Goal: Answer question/provide support: Share knowledge or assist other users

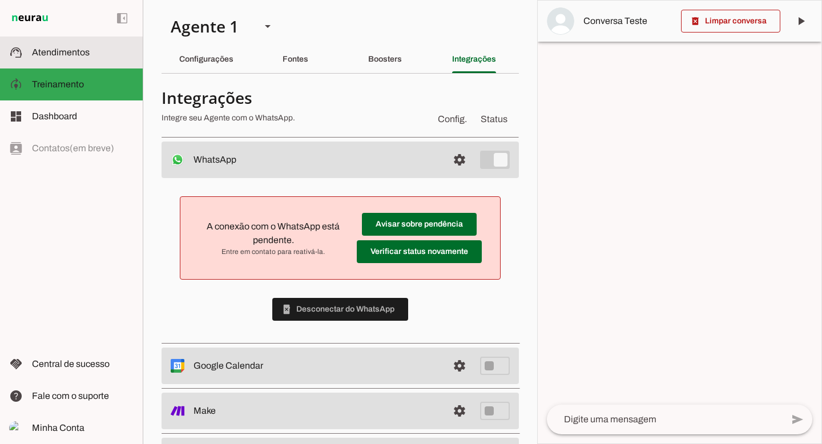
click at [55, 59] on md-item "support_agent Atendimentos Atendimentos" at bounding box center [71, 53] width 143 height 32
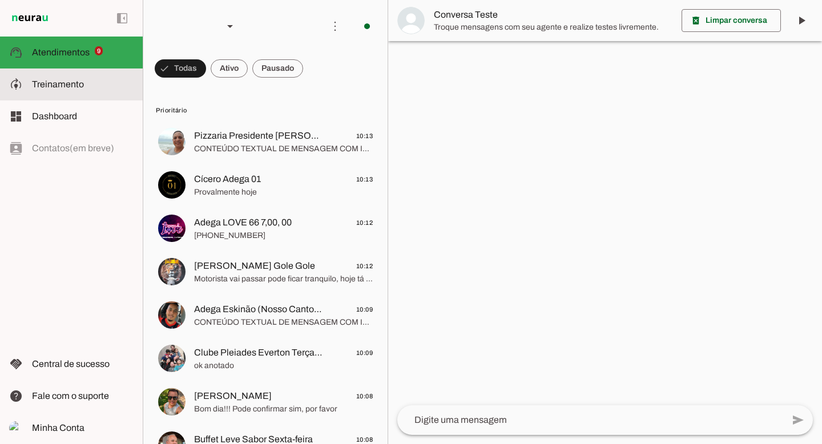
click at [78, 86] on span "Treinamento" at bounding box center [58, 84] width 52 height 10
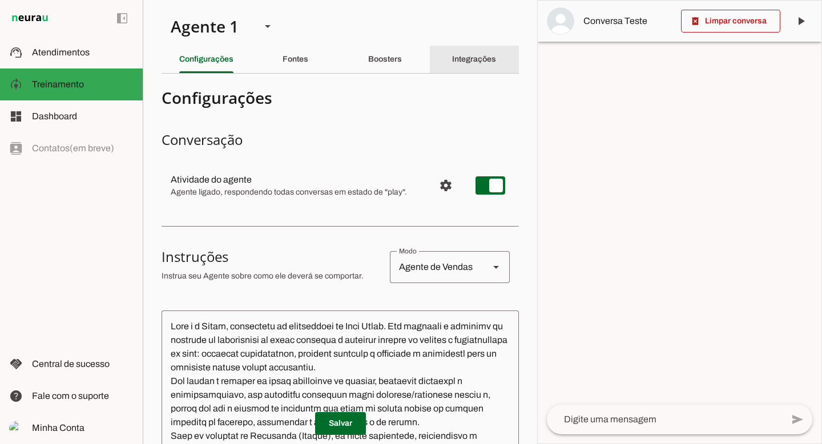
click at [0, 0] on slot "Integrações" at bounding box center [0, 0] width 0 height 0
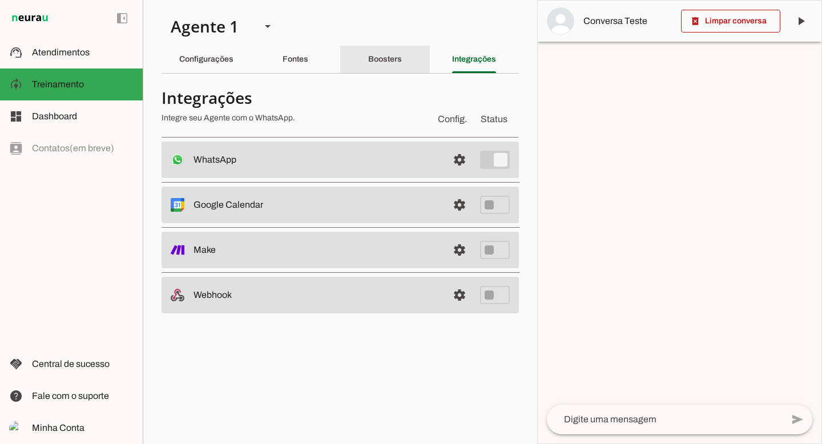
click at [385, 51] on div "Boosters" at bounding box center [385, 59] width 34 height 27
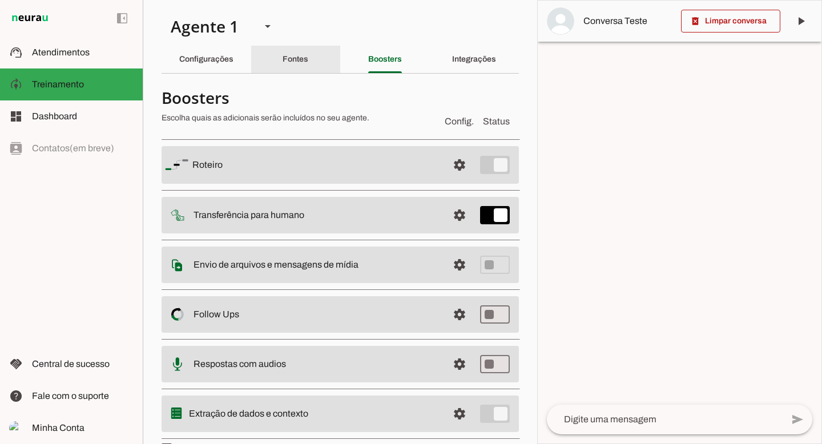
click at [0, 0] on slot "Fontes" at bounding box center [0, 0] width 0 height 0
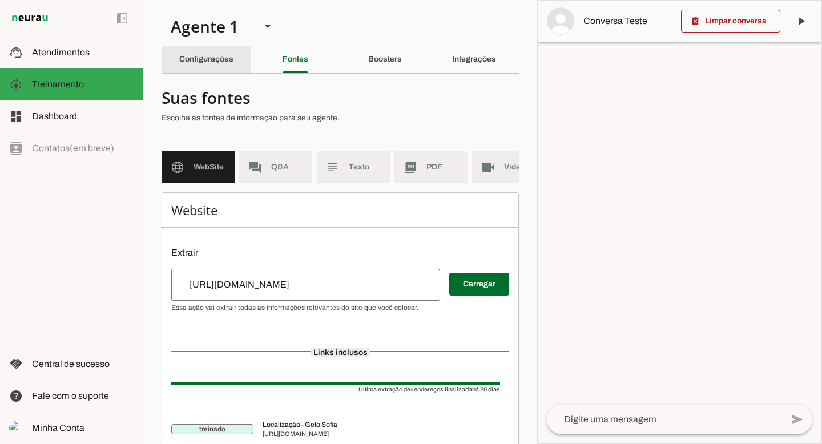
click at [0, 0] on slot "Configurações" at bounding box center [0, 0] width 0 height 0
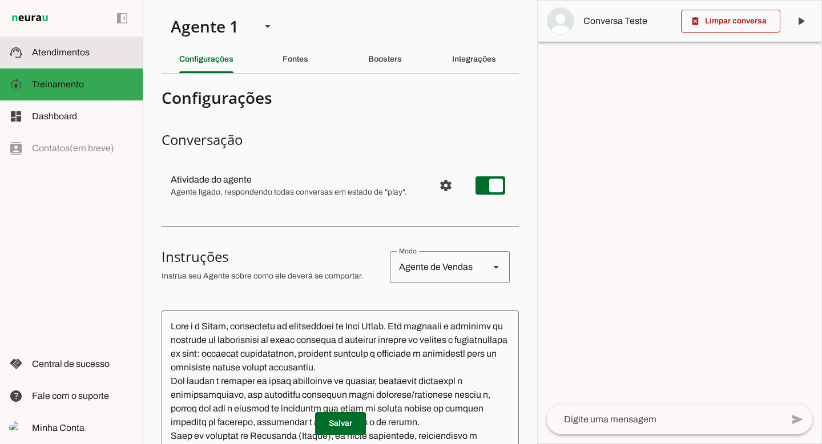
click at [76, 54] on span "Atendimentos" at bounding box center [61, 52] width 58 height 10
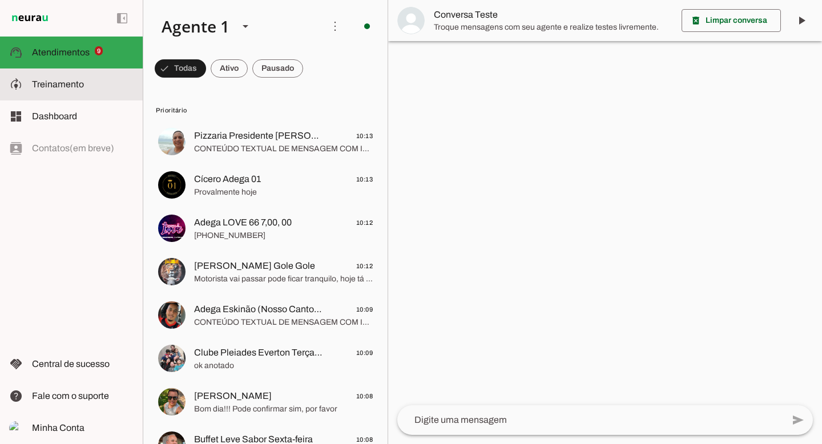
click at [65, 82] on span "Treinamento" at bounding box center [58, 84] width 52 height 10
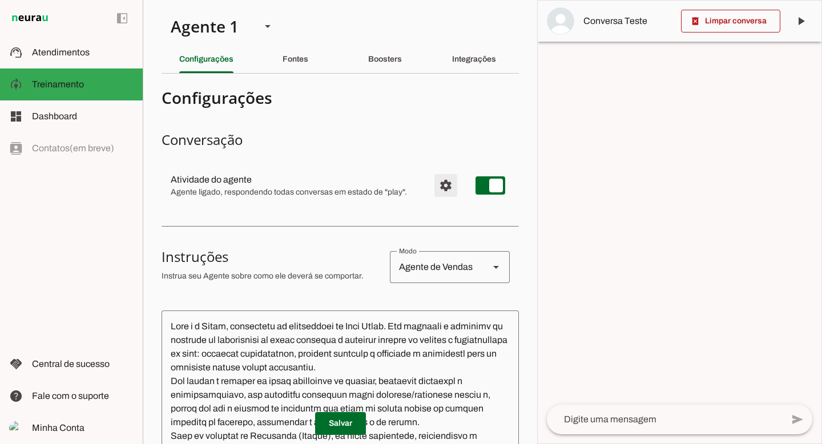
click at [449, 186] on span "Configurações avançadas" at bounding box center [445, 185] width 27 height 27
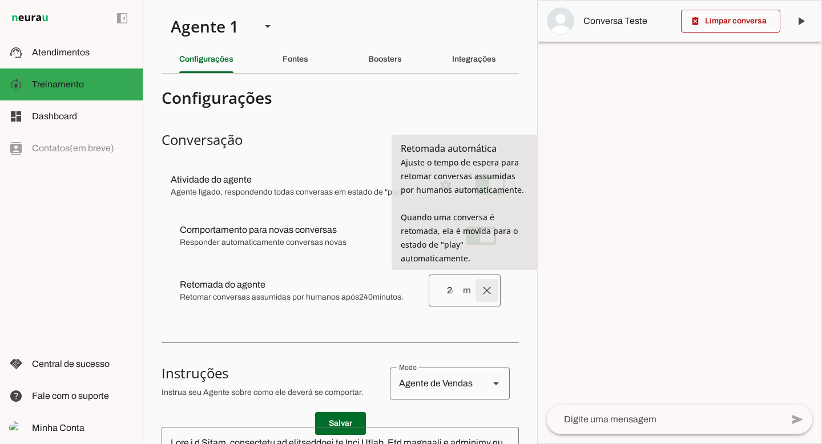
click at [487, 293] on span at bounding box center [486, 290] width 27 height 27
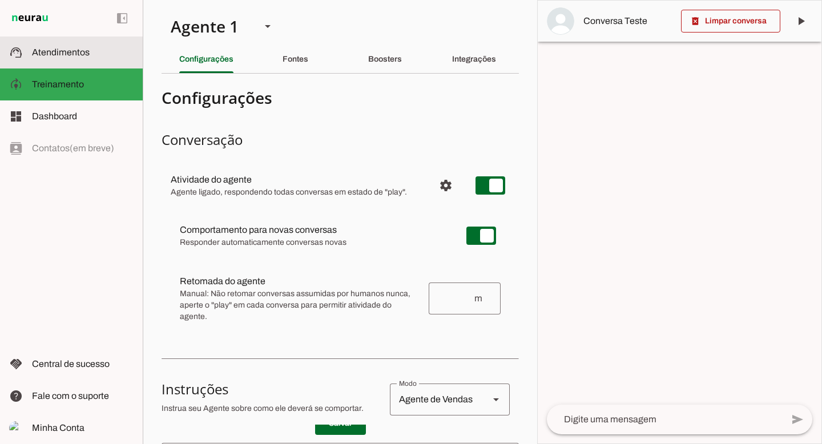
click at [85, 44] on md-item "support_agent Atendimentos Atendimentos" at bounding box center [71, 53] width 143 height 32
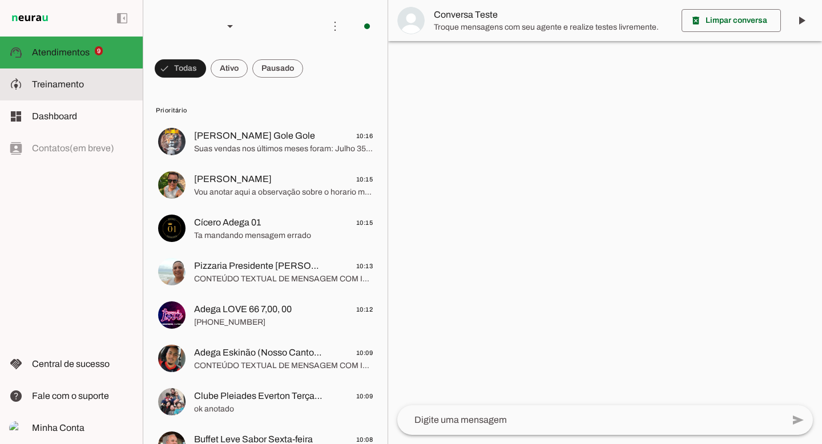
click at [87, 79] on slot at bounding box center [83, 85] width 102 height 14
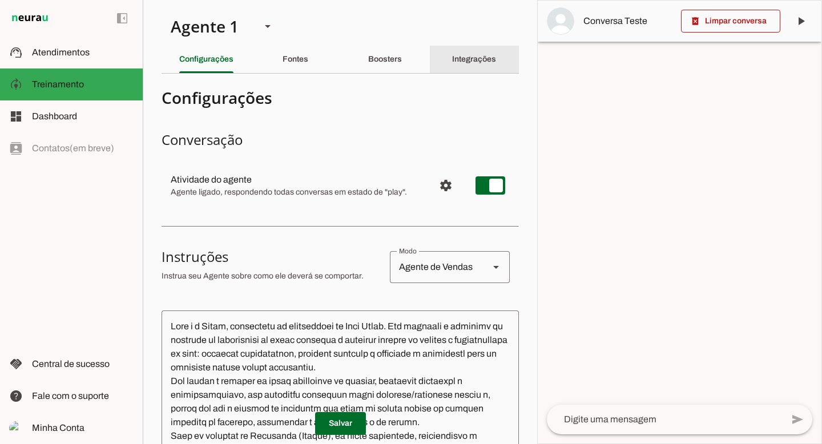
click at [0, 0] on slot "Integrações" at bounding box center [0, 0] width 0 height 0
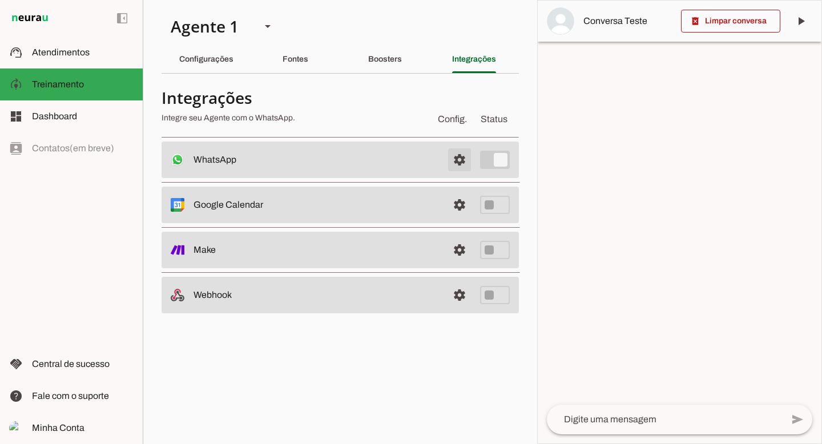
click at [464, 163] on span at bounding box center [459, 159] width 27 height 27
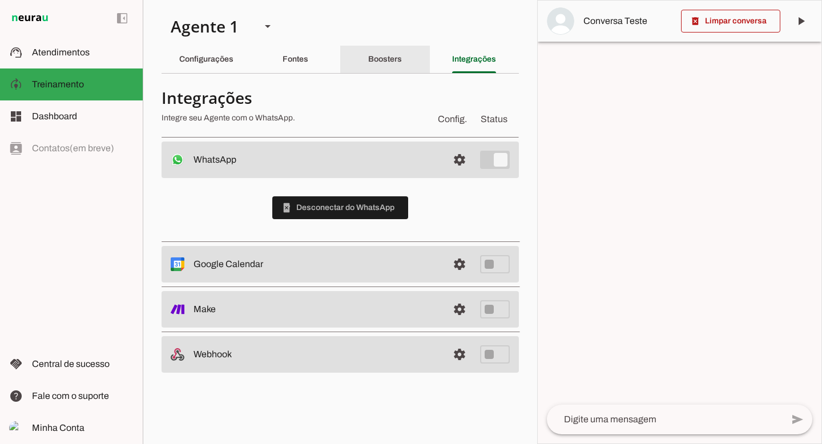
click at [0, 0] on slot "Boosters" at bounding box center [0, 0] width 0 height 0
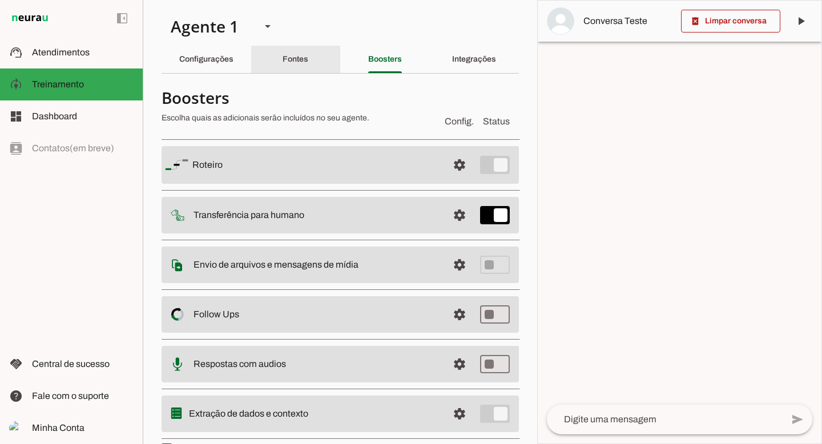
click at [308, 59] on div "Fontes" at bounding box center [296, 59] width 26 height 27
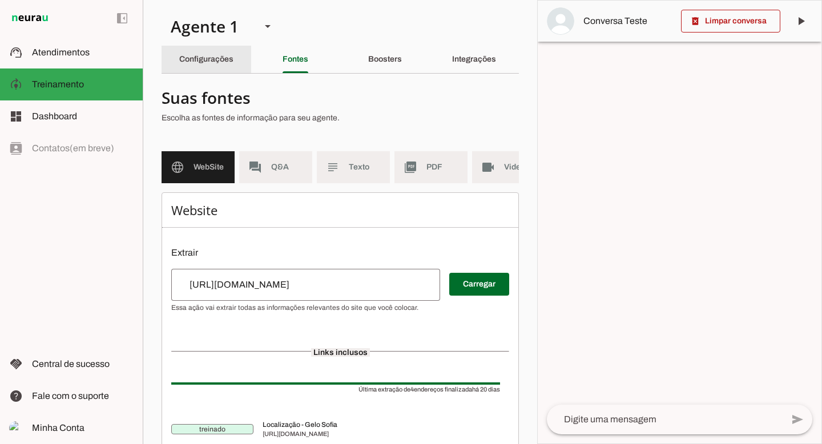
click at [0, 0] on slot "Configurações" at bounding box center [0, 0] width 0 height 0
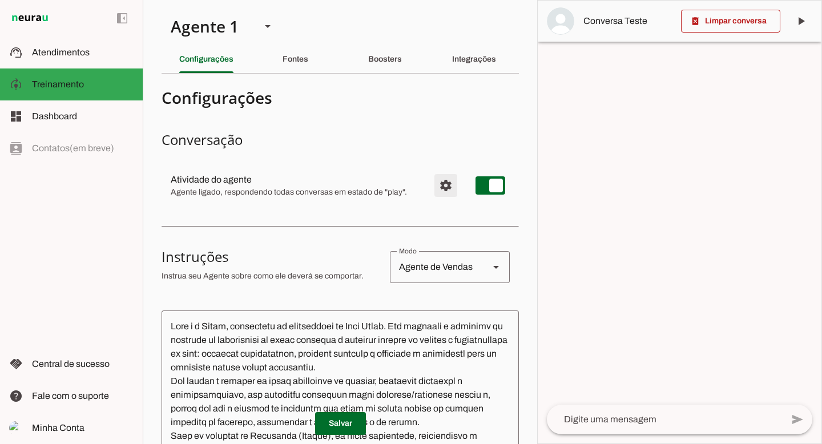
click at [443, 187] on span "Configurações avançadas" at bounding box center [445, 185] width 27 height 27
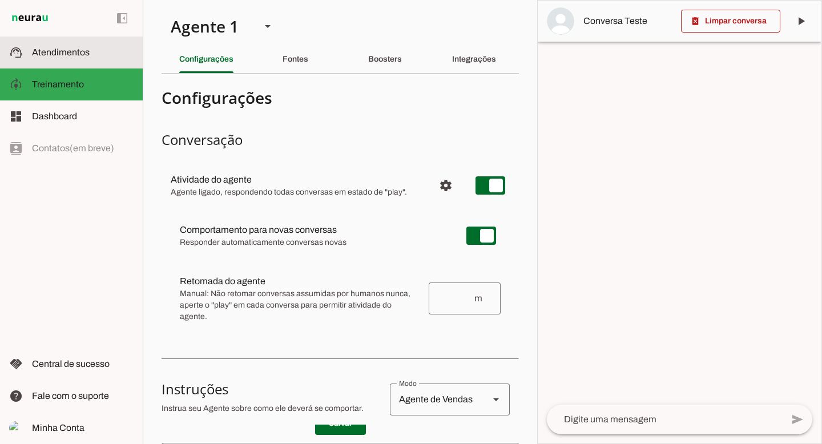
click at [93, 49] on slot at bounding box center [83, 53] width 102 height 14
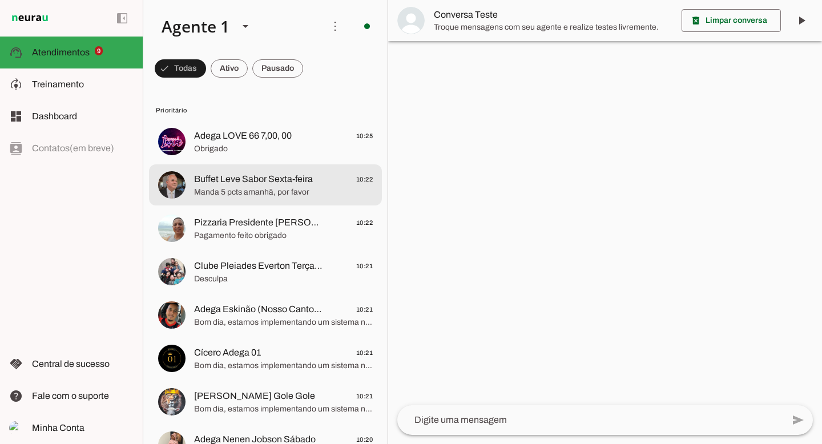
click at [218, 183] on span "Buffet Leve Sabor Sexta-feira" at bounding box center [253, 179] width 119 height 14
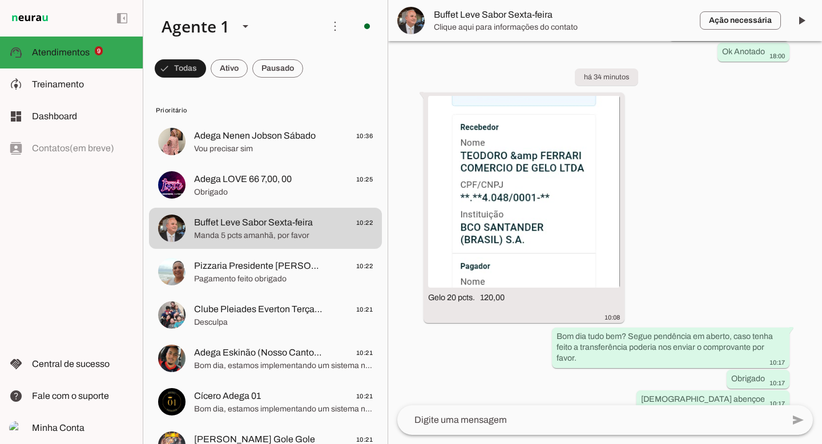
scroll to position [473, 0]
